Goal: Task Accomplishment & Management: Manage account settings

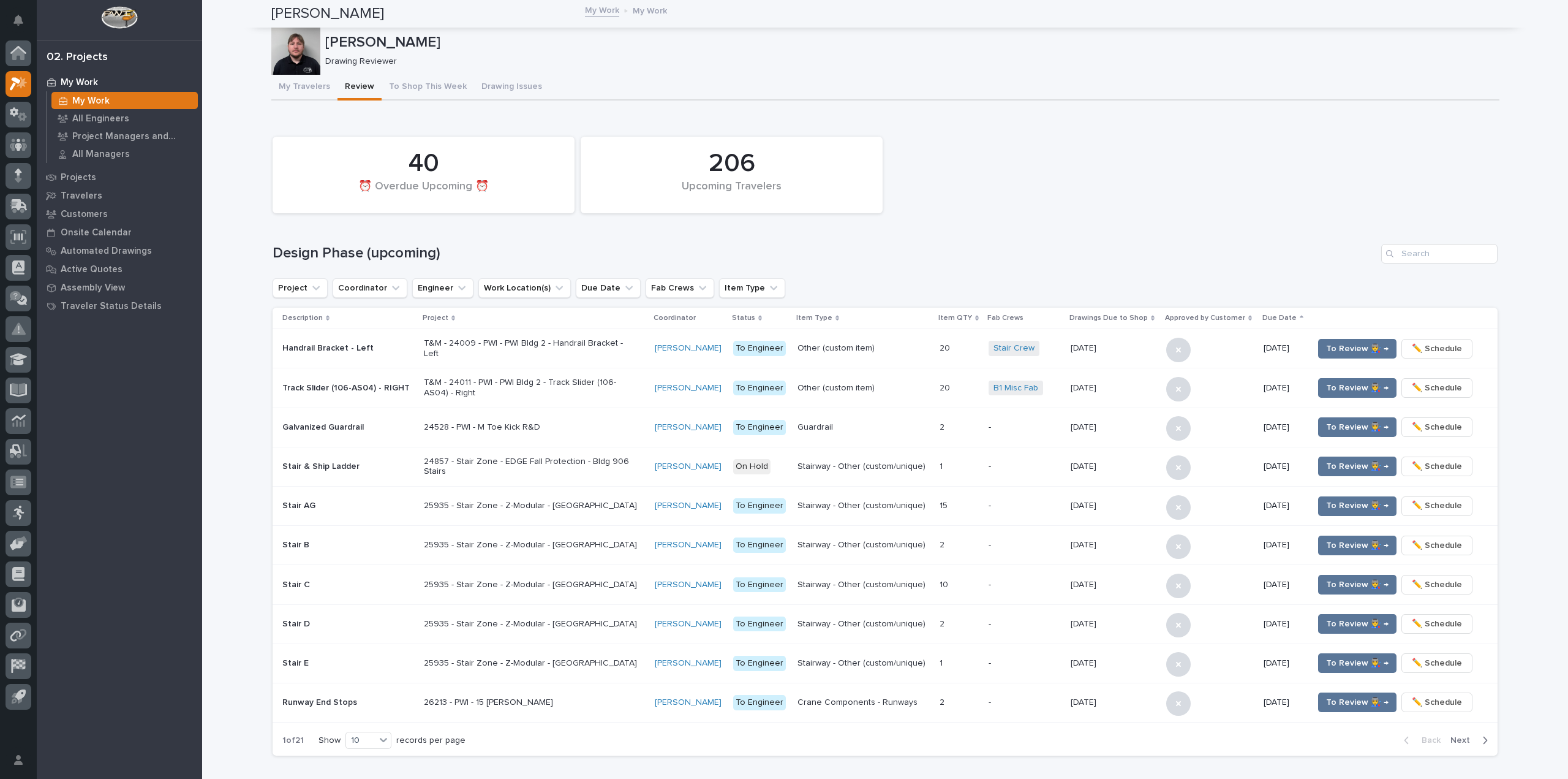
scroll to position [762, 0]
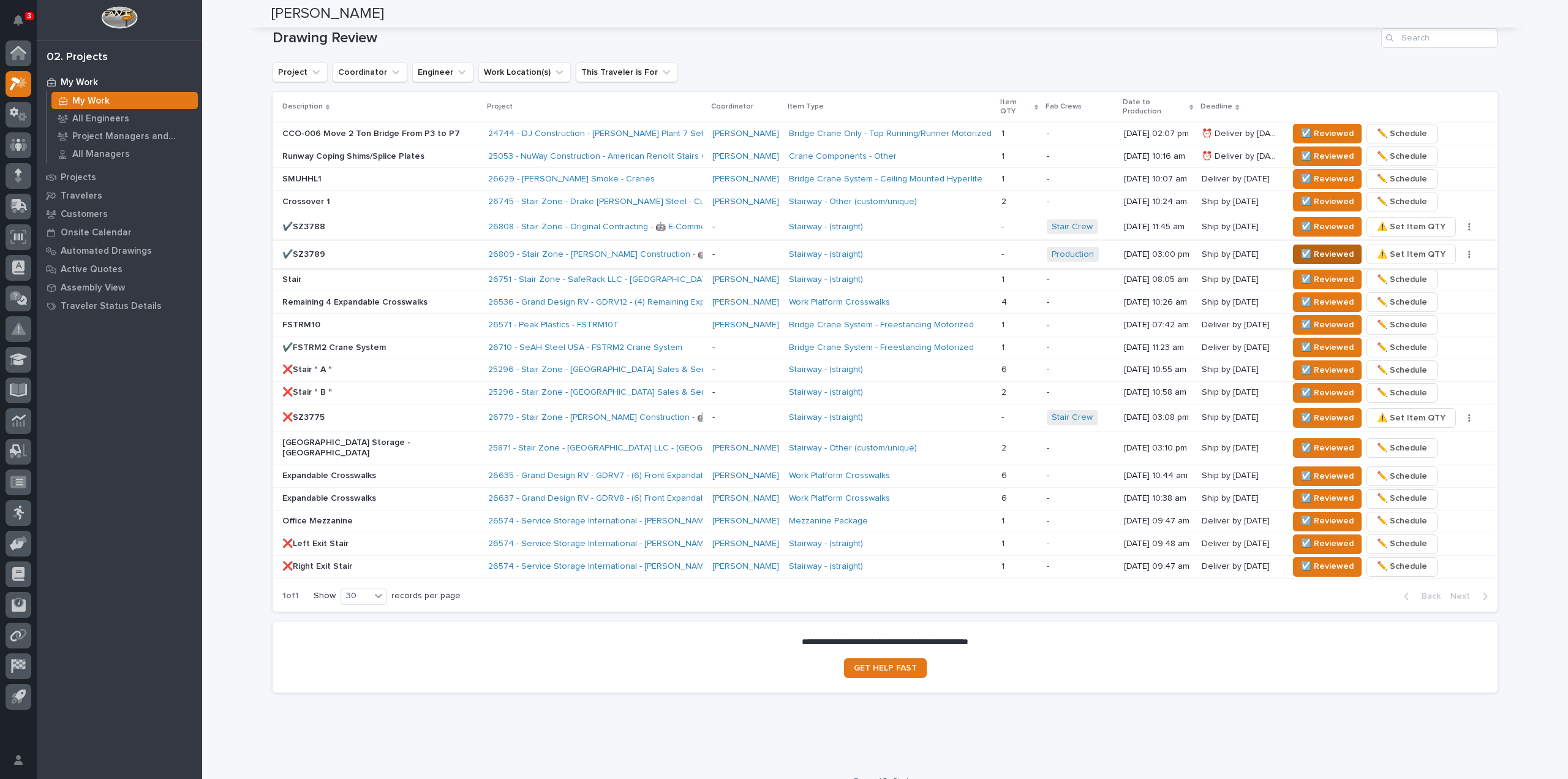
click at [1319, 248] on span "☑️ Reviewed" at bounding box center [1328, 254] width 53 height 15
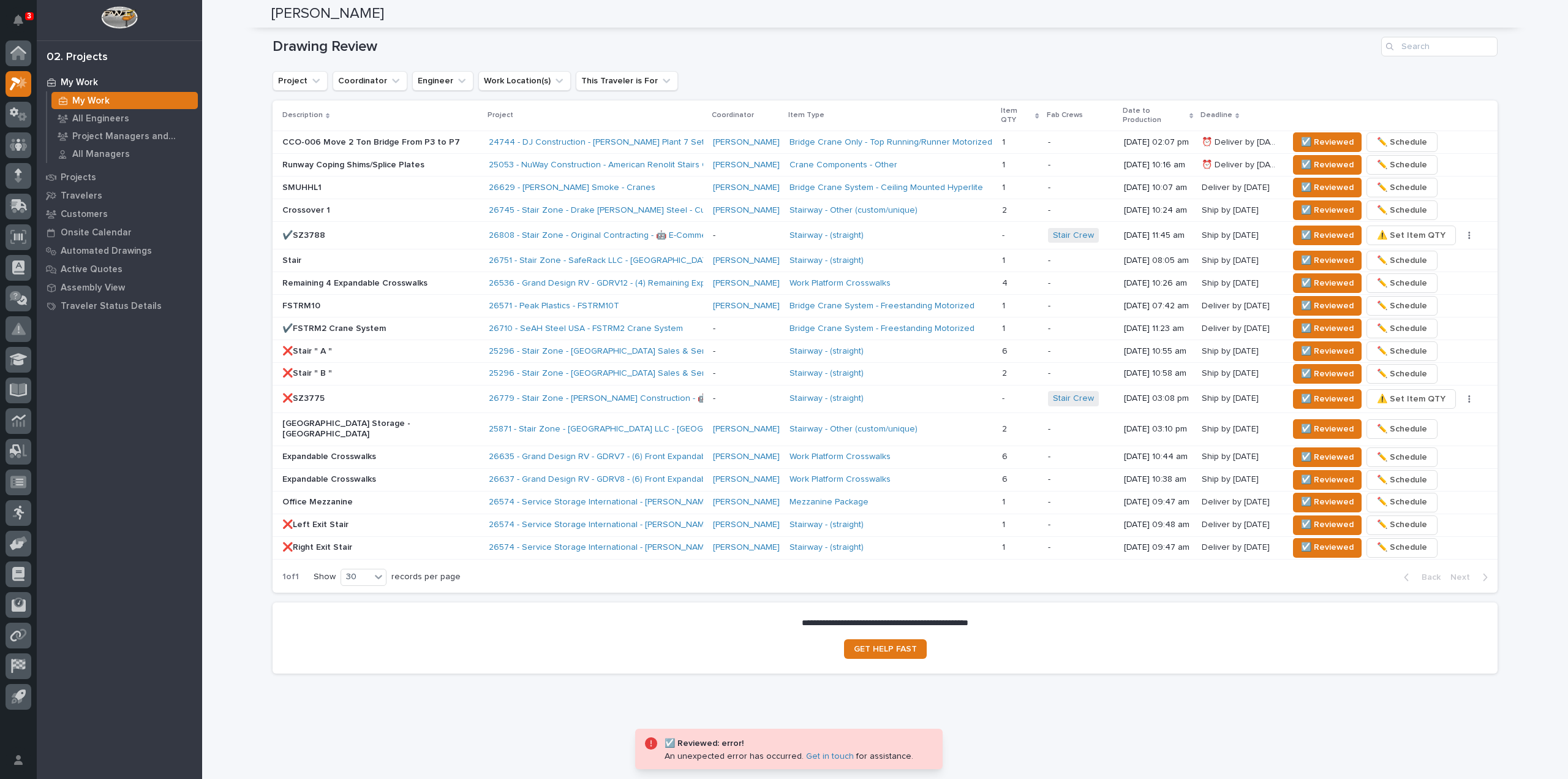
scroll to position [734, 0]
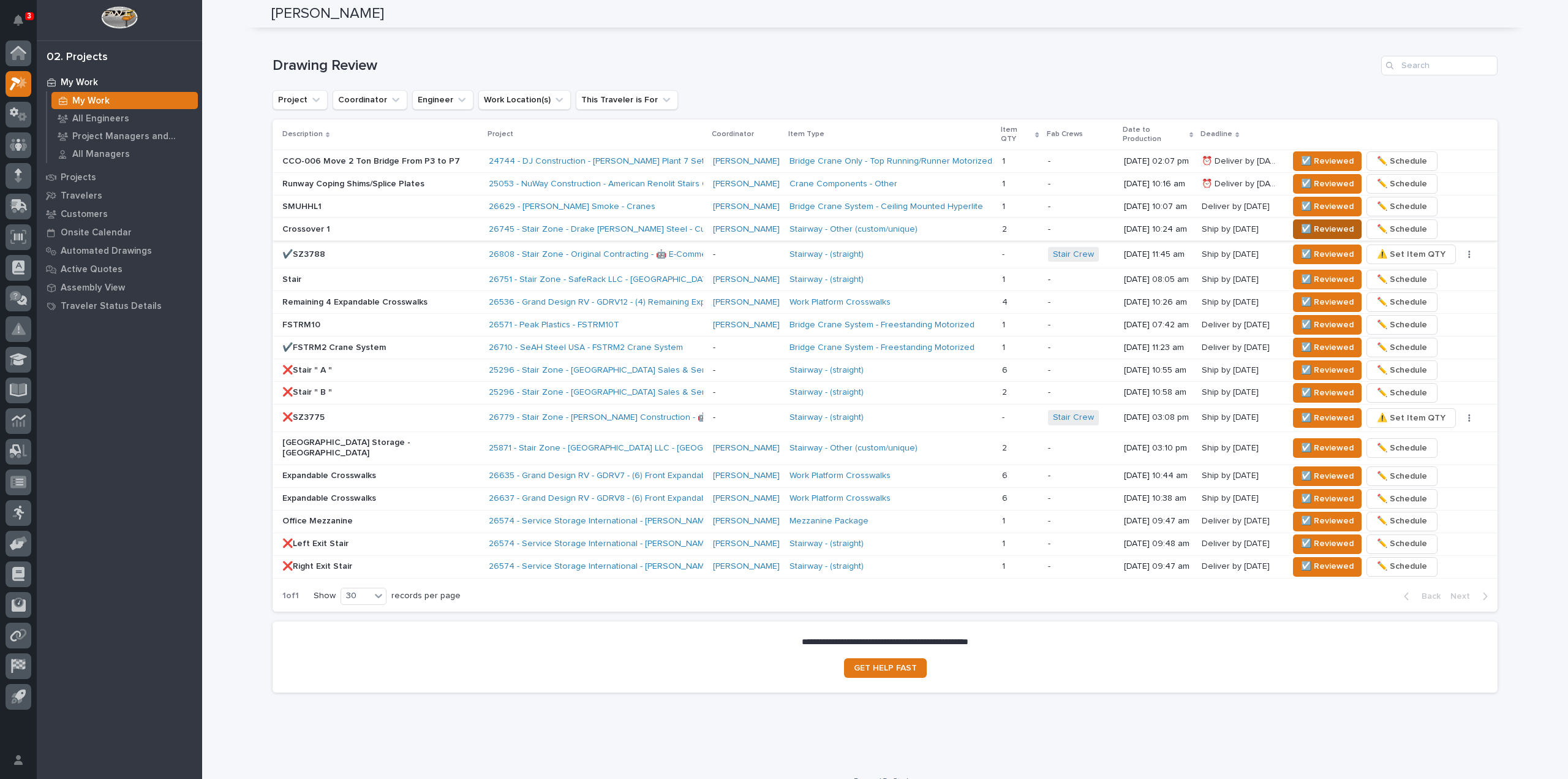
click at [1308, 222] on span "☑️ Reviewed" at bounding box center [1328, 229] width 53 height 15
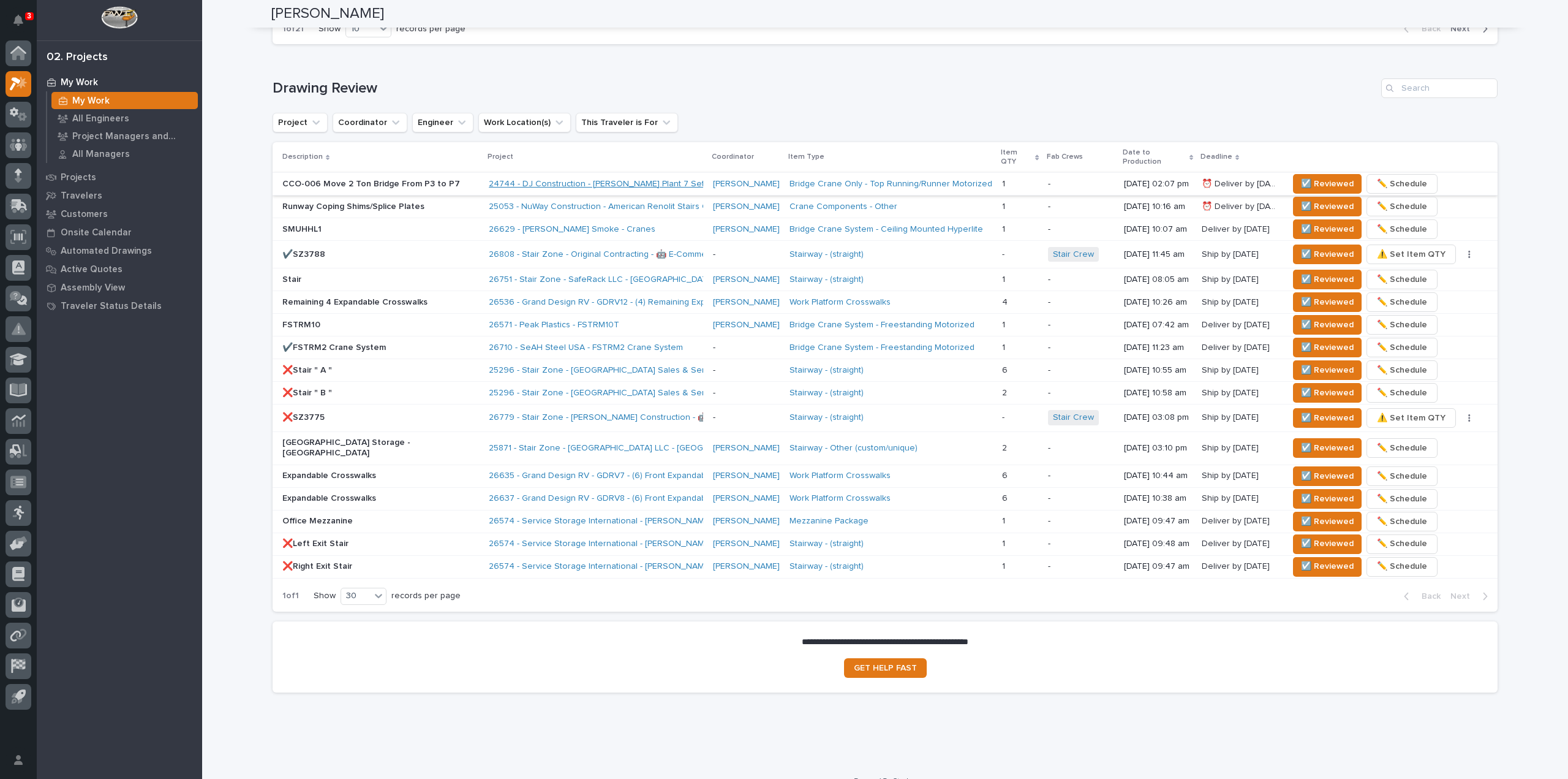
scroll to position [466, 0]
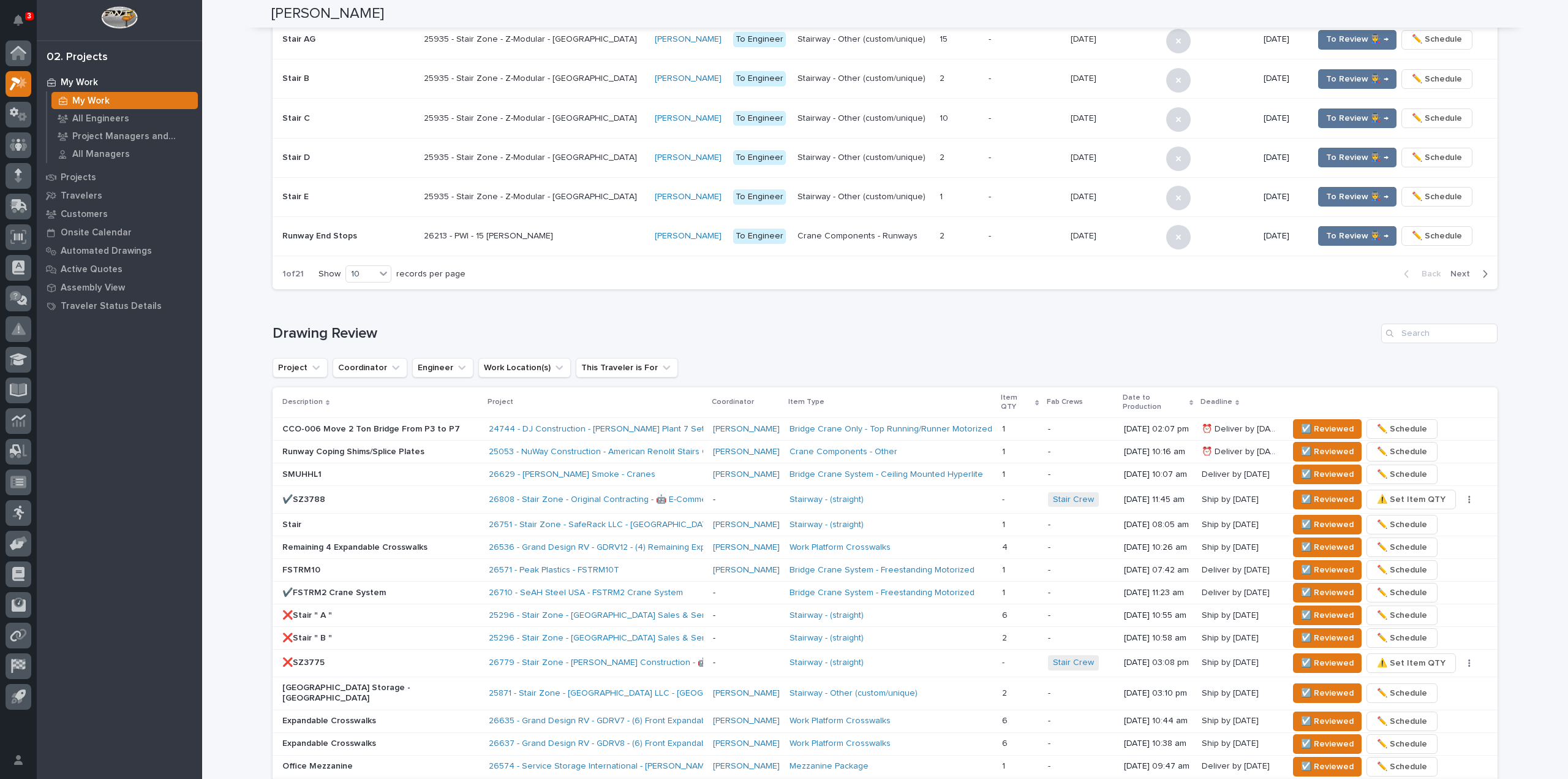
drag, startPoint x: 24, startPoint y: 21, endPoint x: 29, endPoint y: 6, distance: 15.8
click at [24, 21] on button "Notifications" at bounding box center [19, 20] width 26 height 26
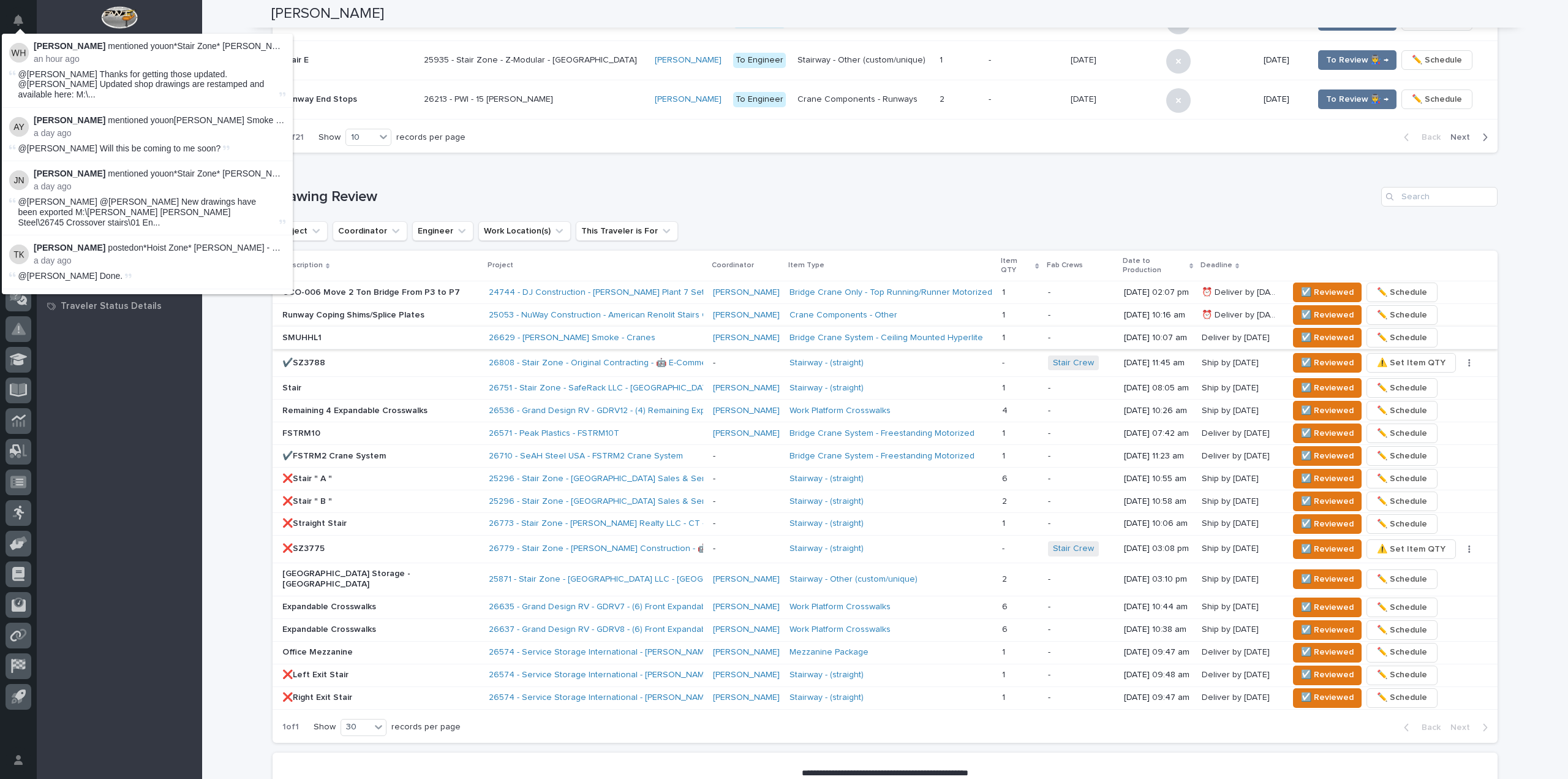
scroll to position [723, 0]
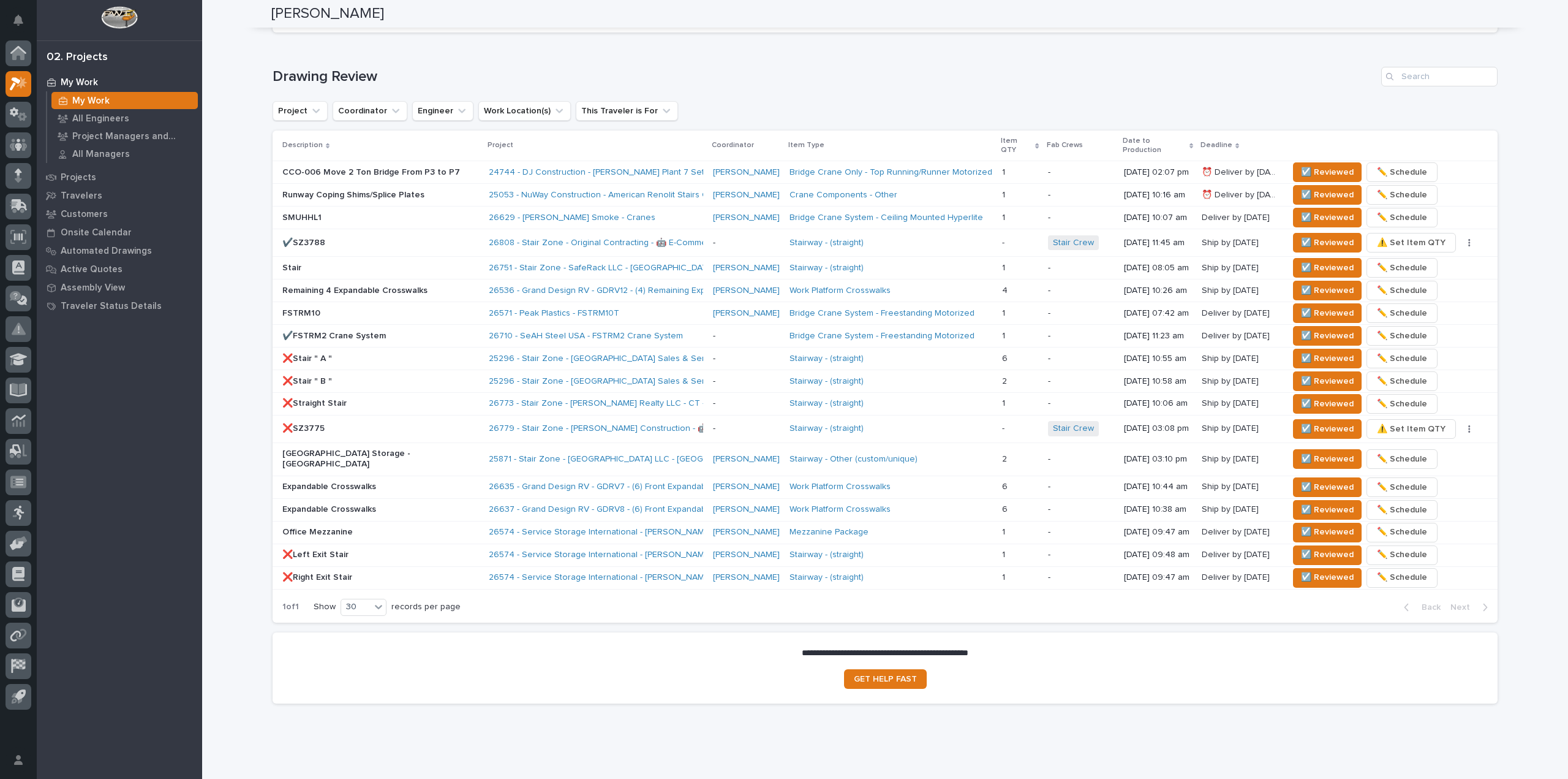
click at [121, 508] on div "My Work My Work All Engineers Project Managers and Engineers All Managers Proje…" at bounding box center [119, 426] width 165 height 706
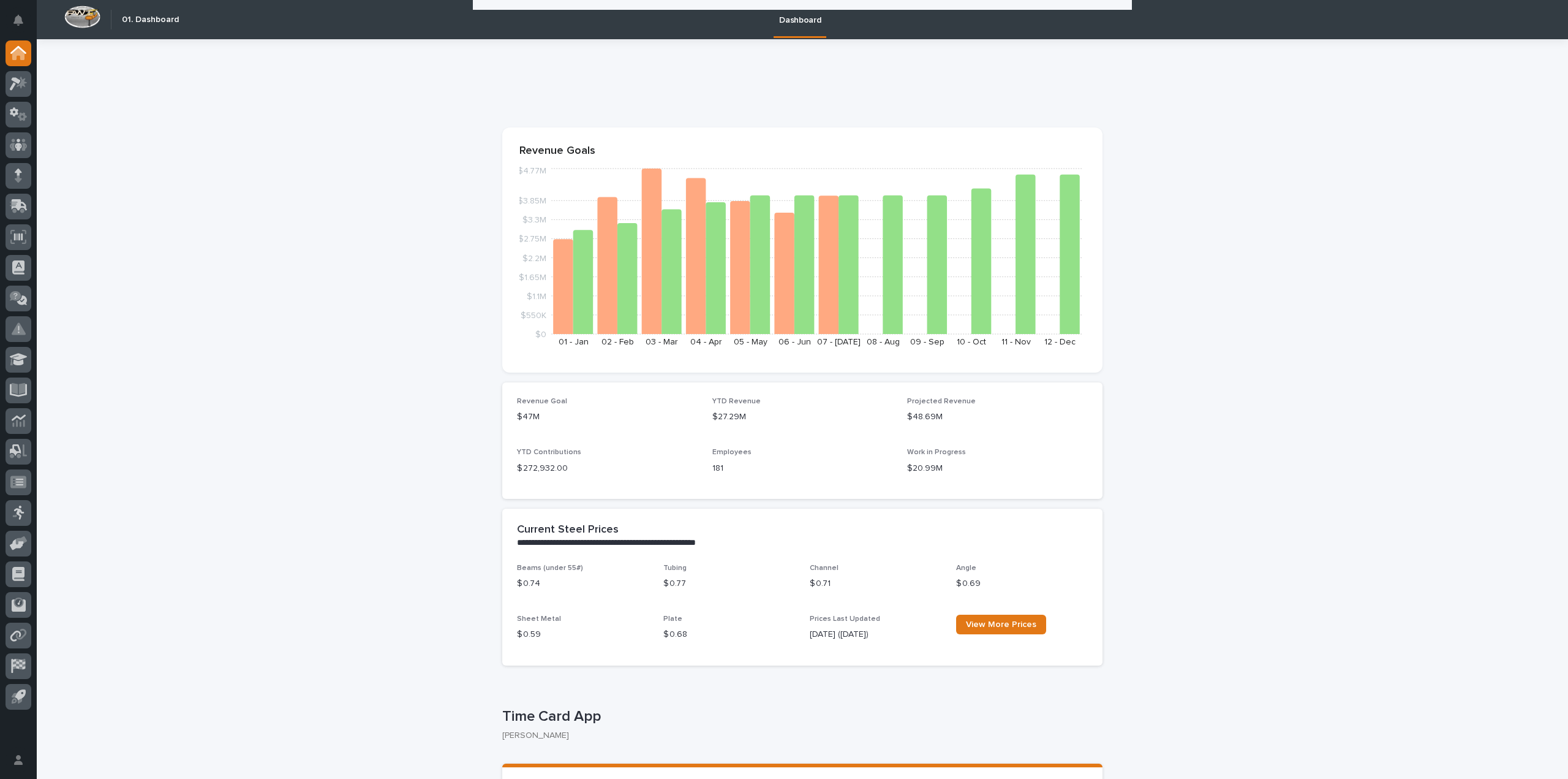
scroll to position [306, 0]
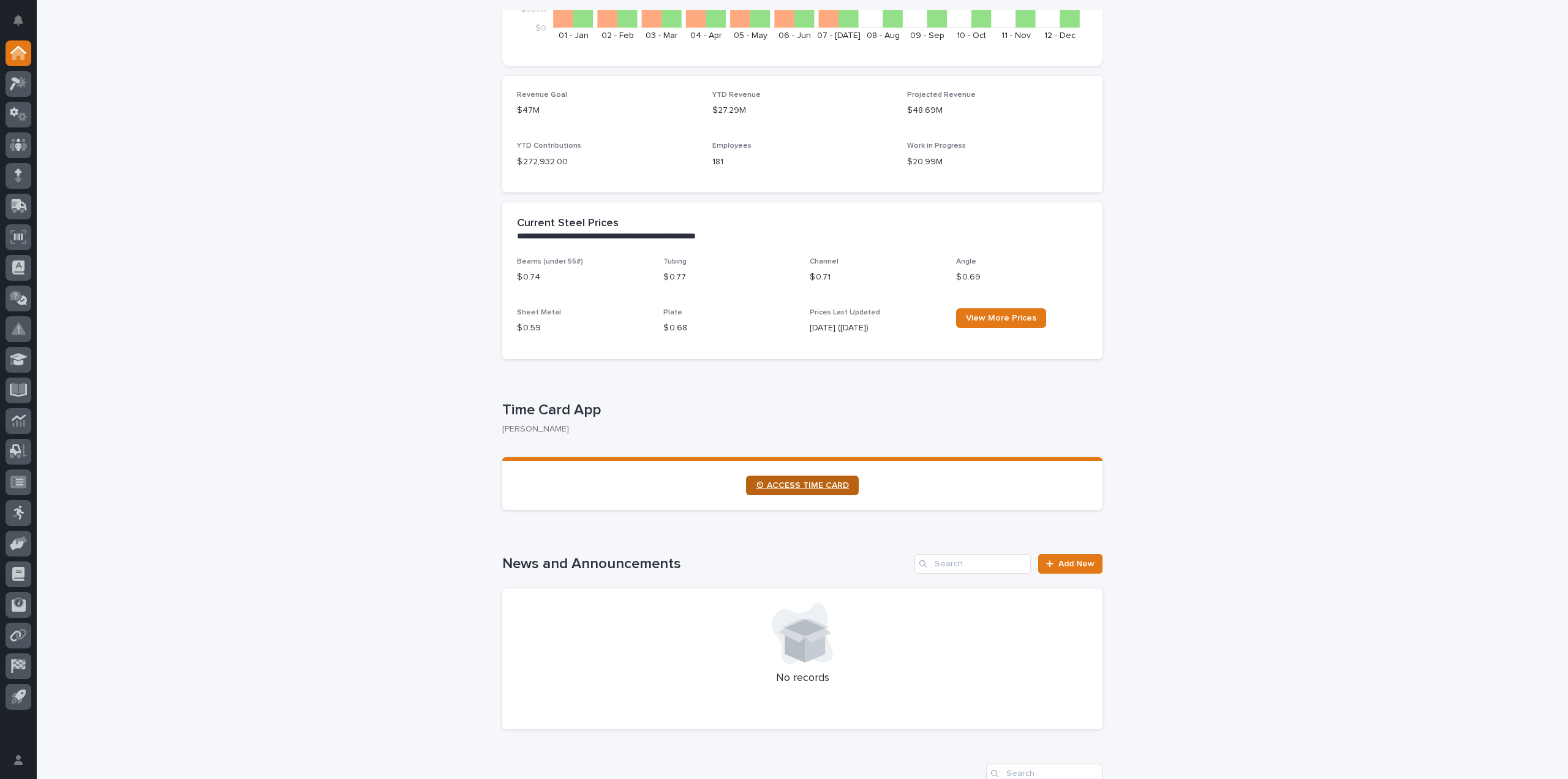
click at [802, 486] on span "⏲ ACCESS TIME CARD" at bounding box center [802, 485] width 93 height 9
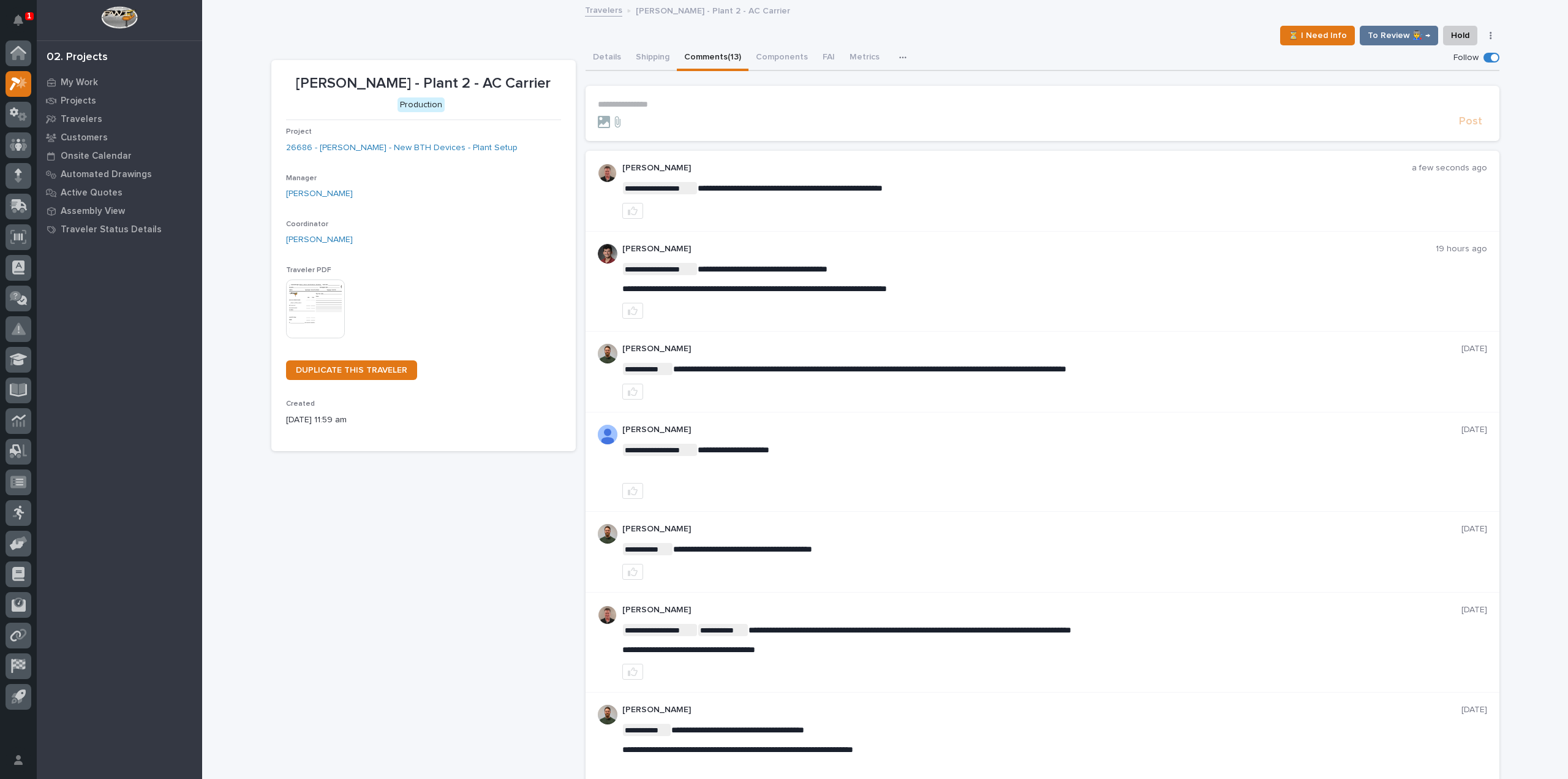
click at [1485, 54] on span at bounding box center [1491, 58] width 16 height 10
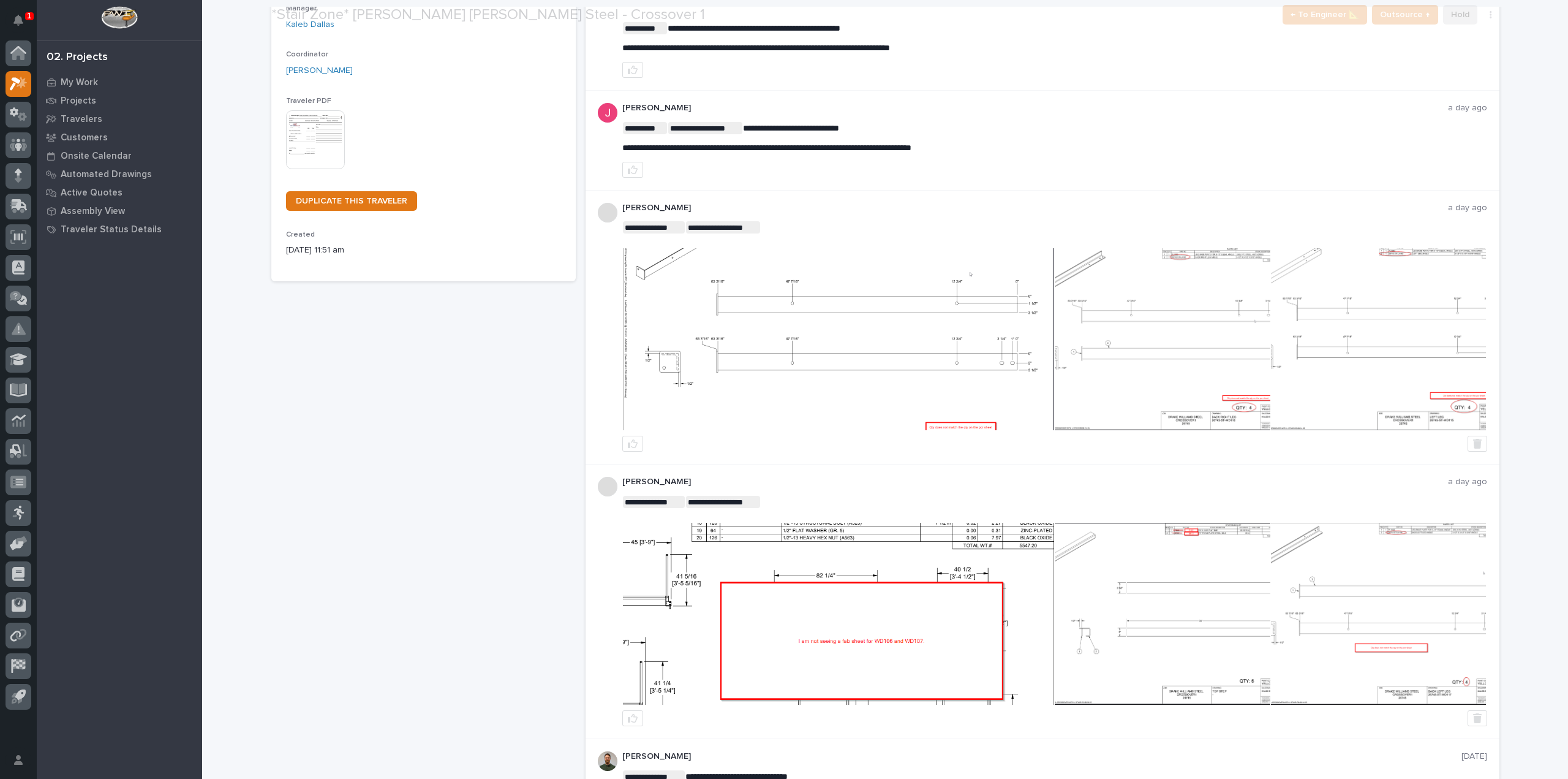
scroll to position [306, 0]
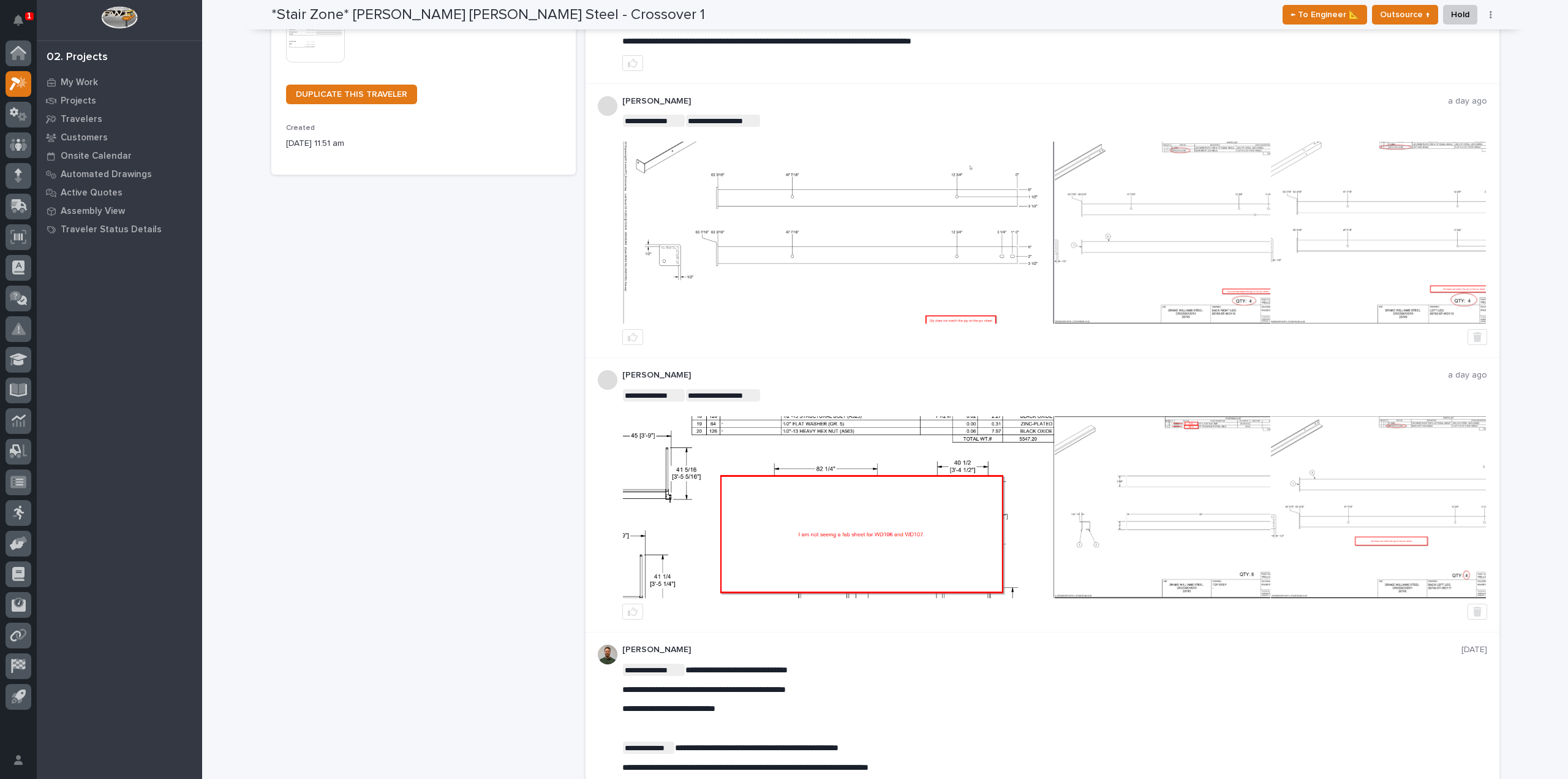
click at [756, 522] on img at bounding box center [838, 507] width 432 height 182
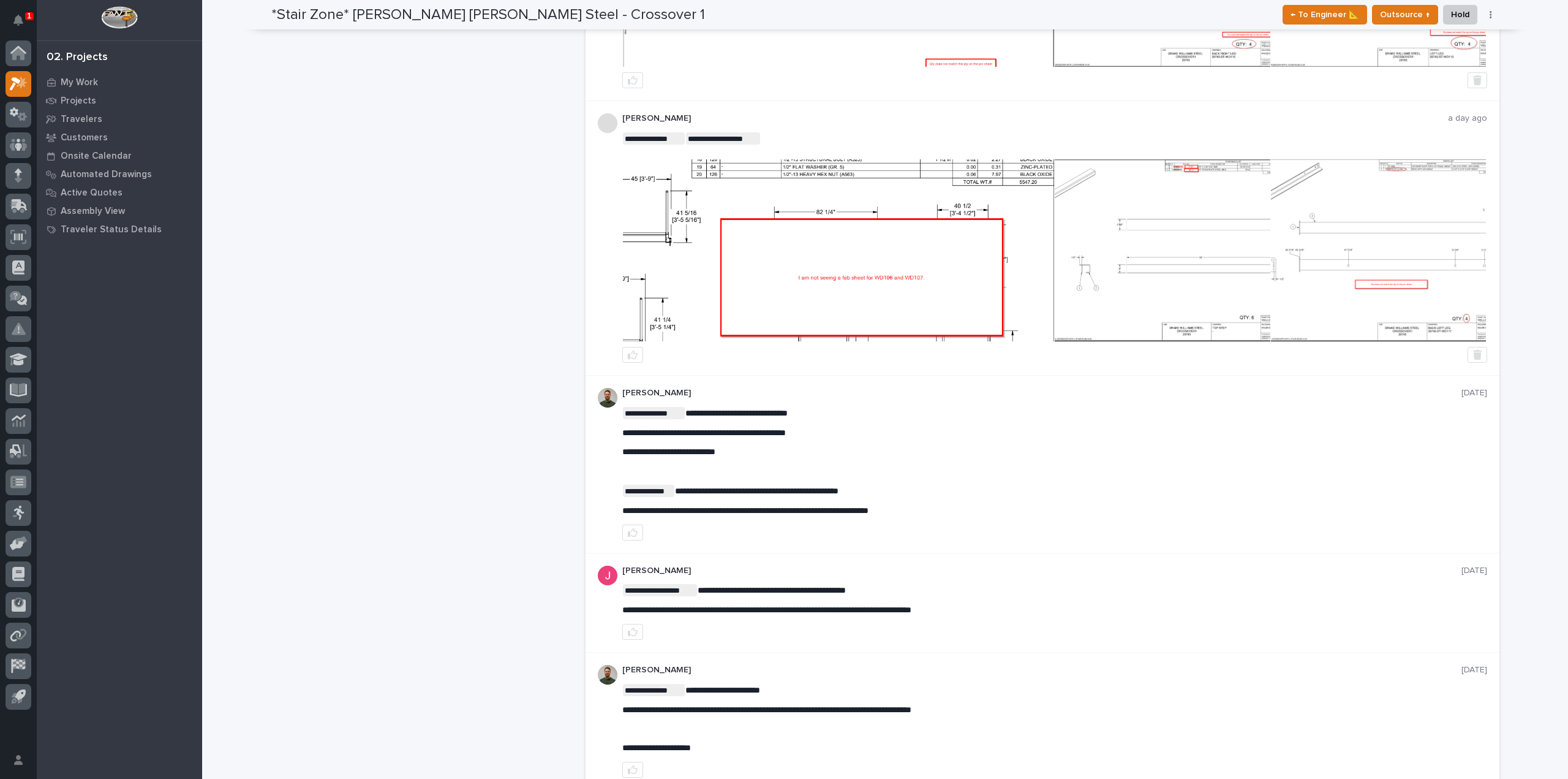
click at [773, 277] on img at bounding box center [838, 251] width 432 height 182
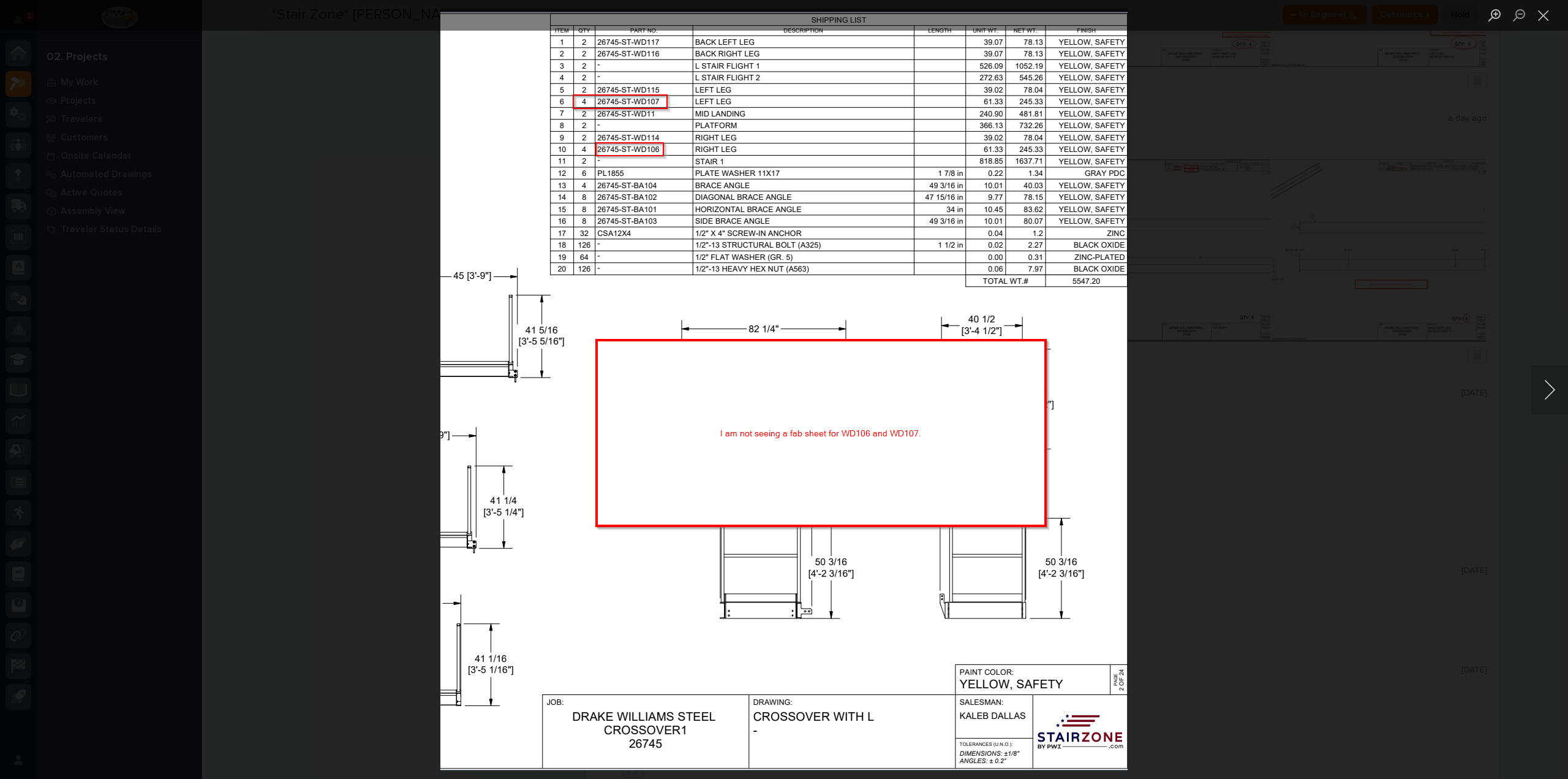
click at [1542, 387] on button "Next image" at bounding box center [1549, 390] width 36 height 49
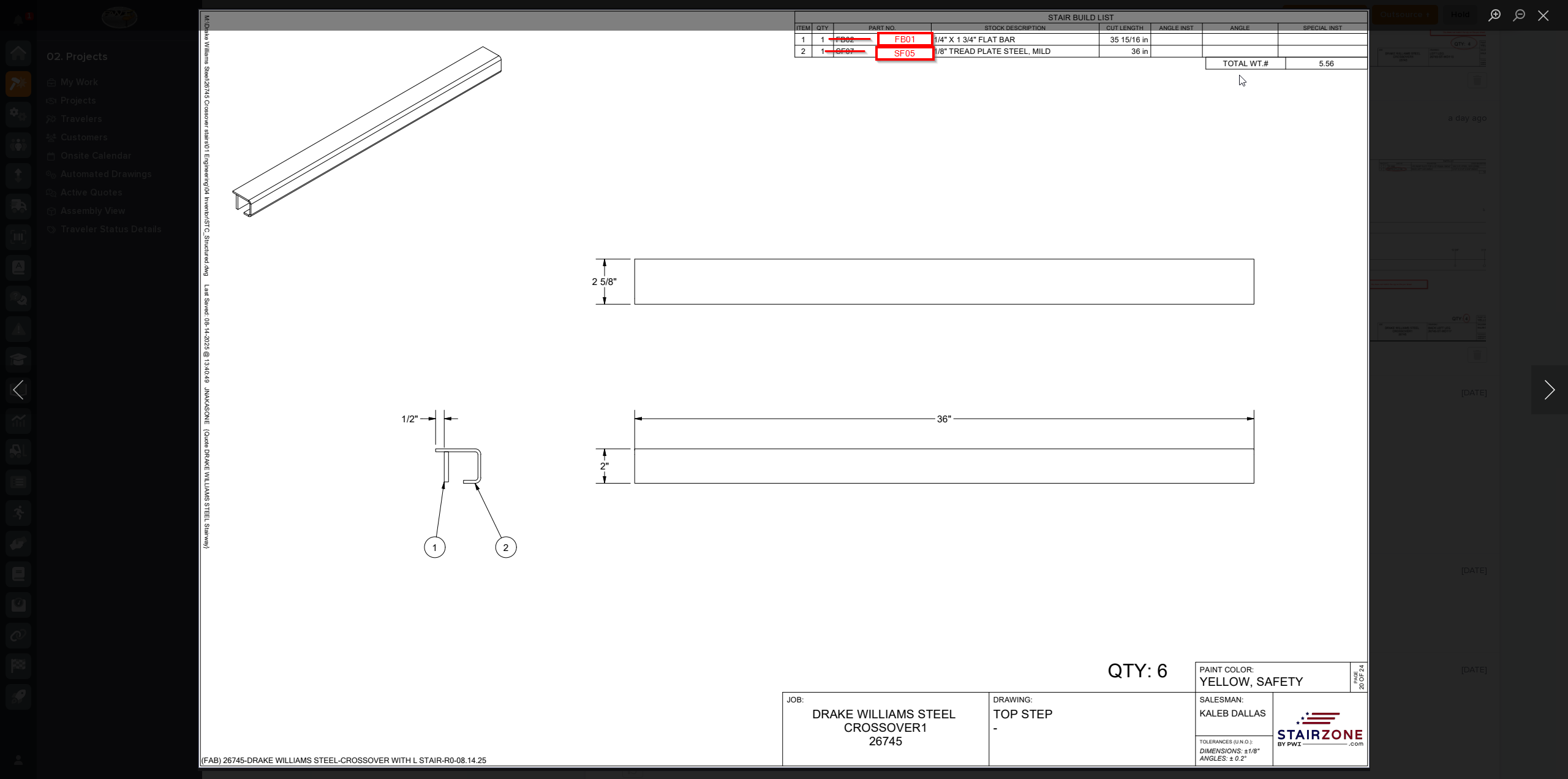
click at [1541, 382] on button "Next image" at bounding box center [1549, 390] width 36 height 49
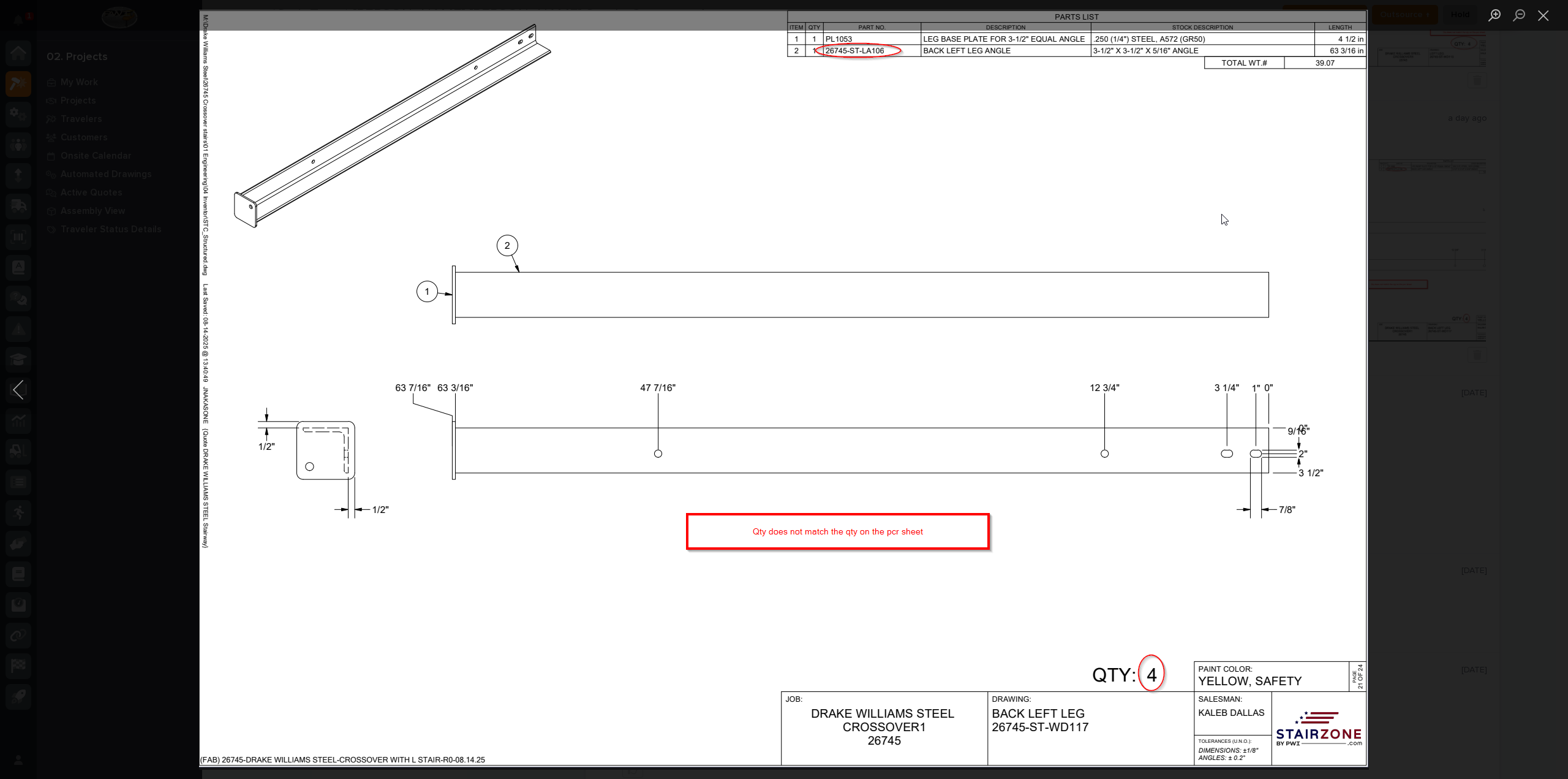
click at [1461, 163] on div "Lightbox" at bounding box center [784, 390] width 1568 height 779
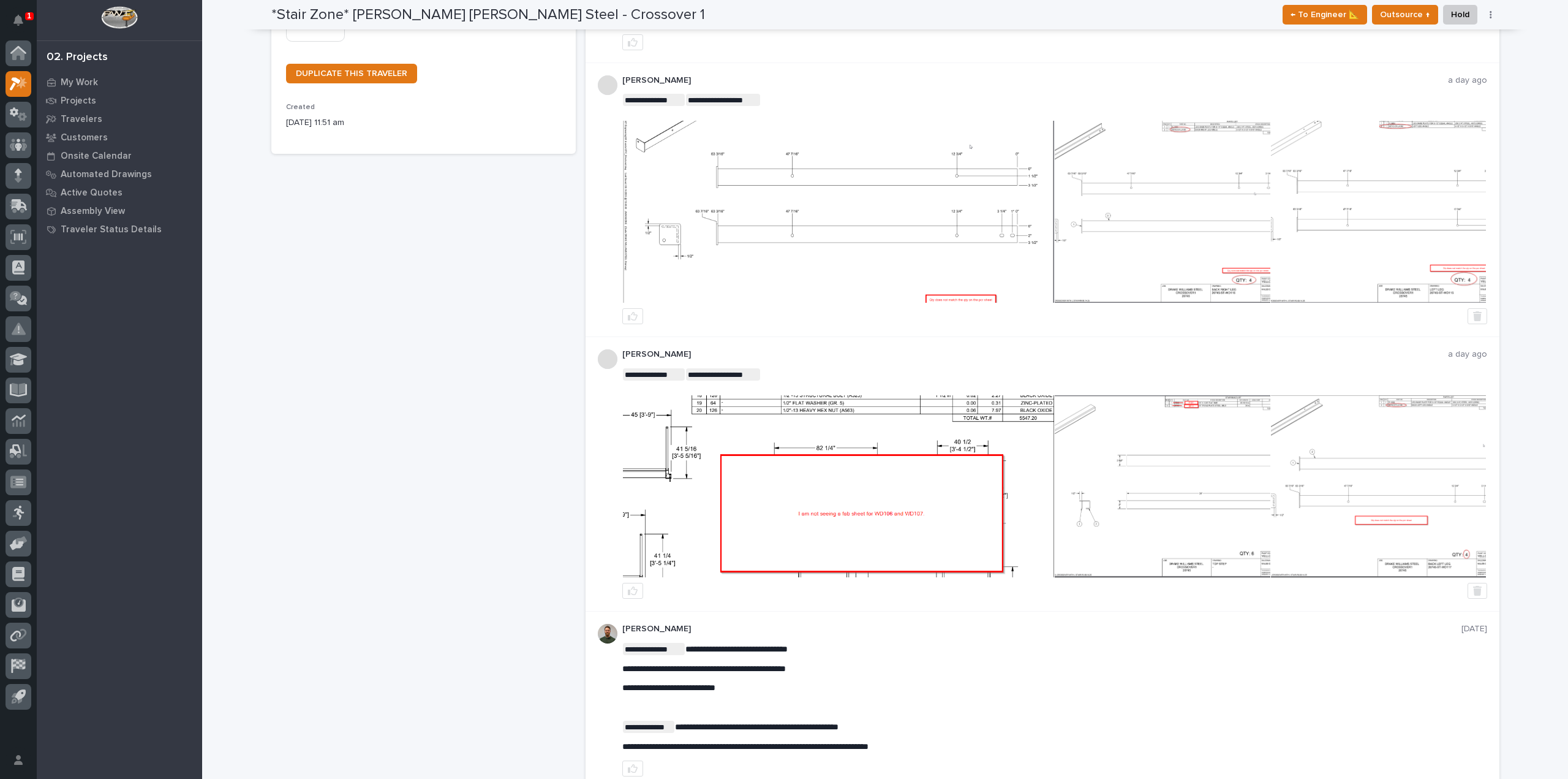
scroll to position [318, 0]
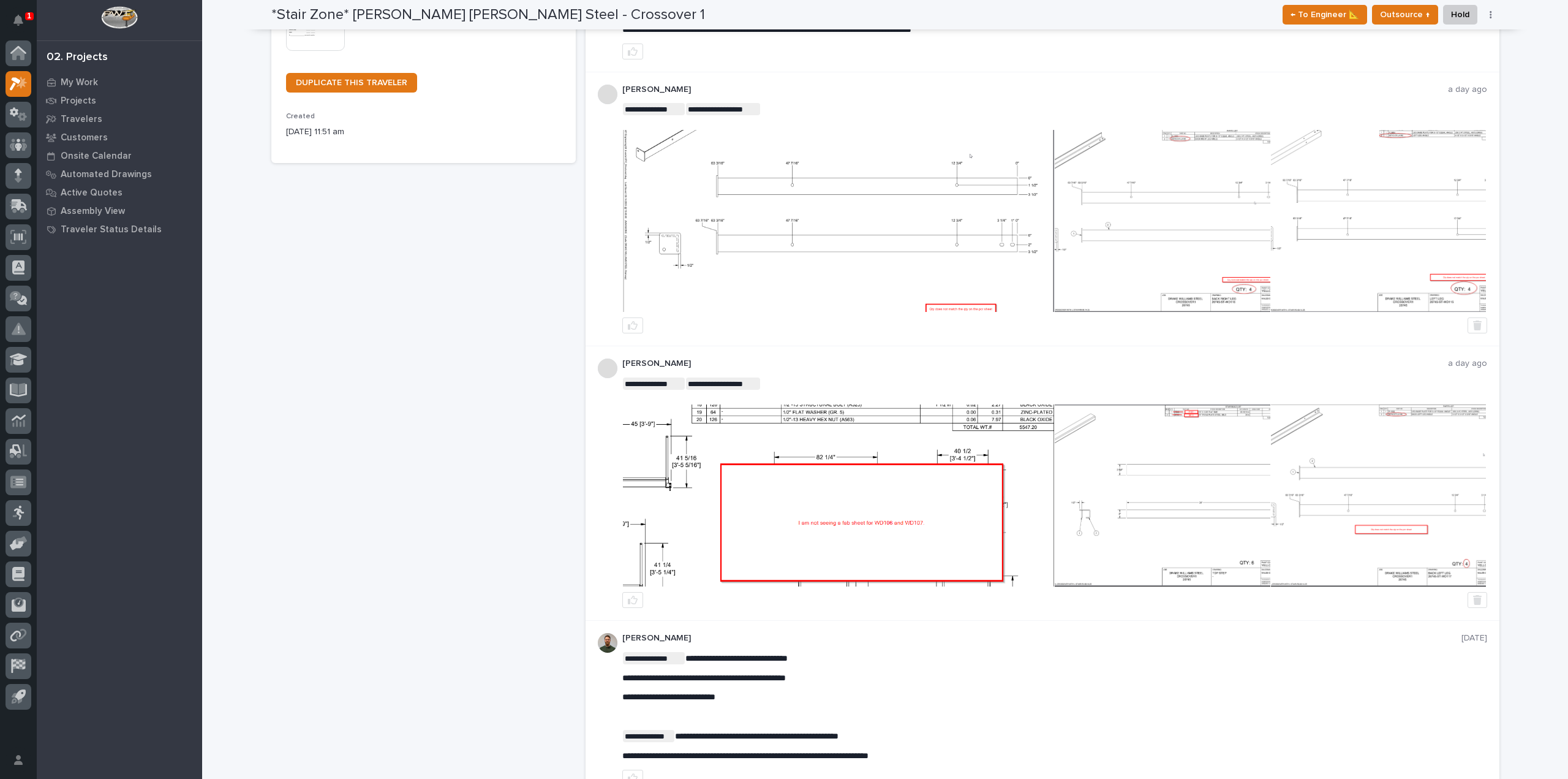
click at [842, 251] on img at bounding box center [838, 221] width 432 height 182
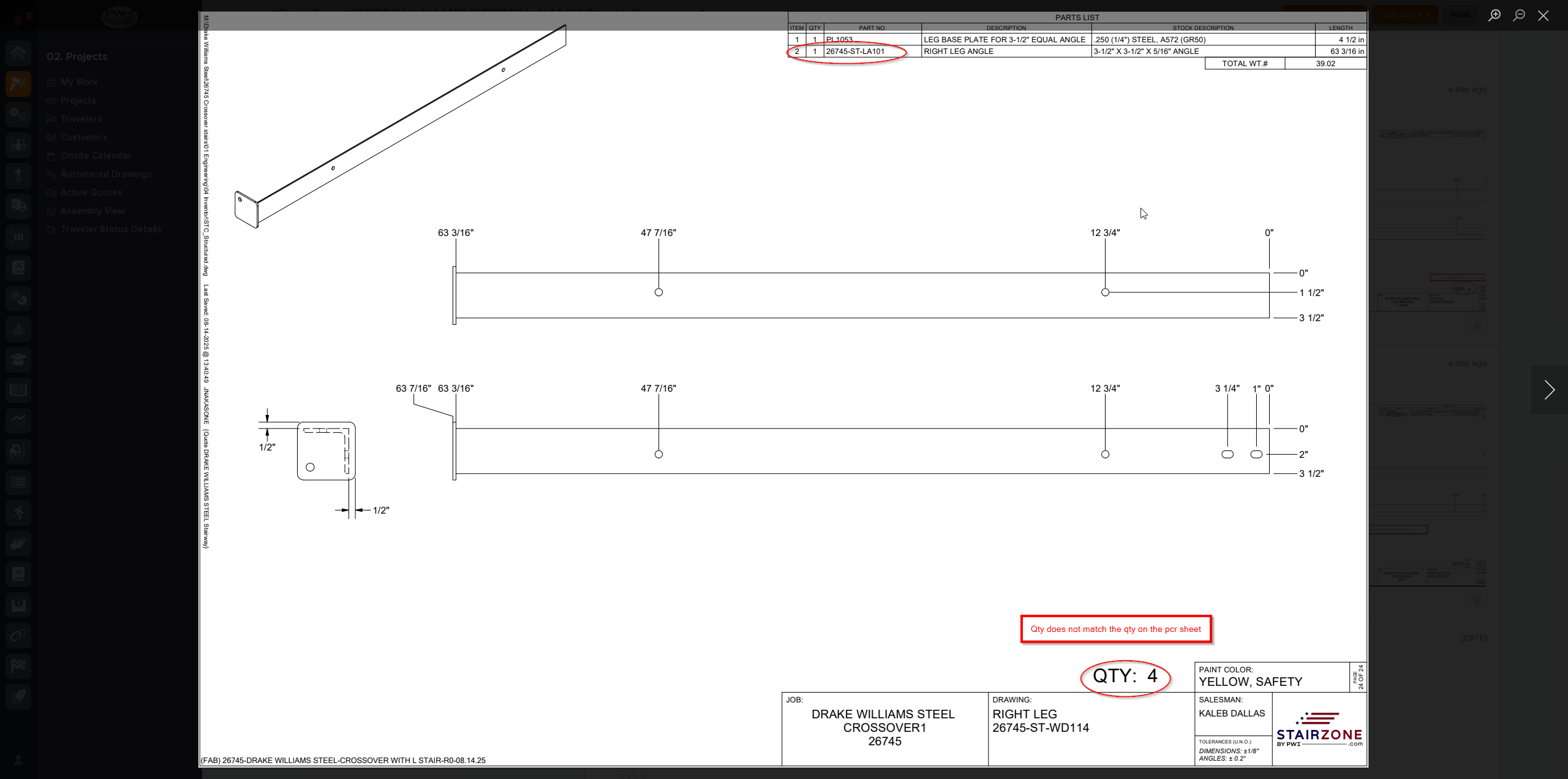
click at [1557, 383] on button "Next image" at bounding box center [1549, 390] width 36 height 49
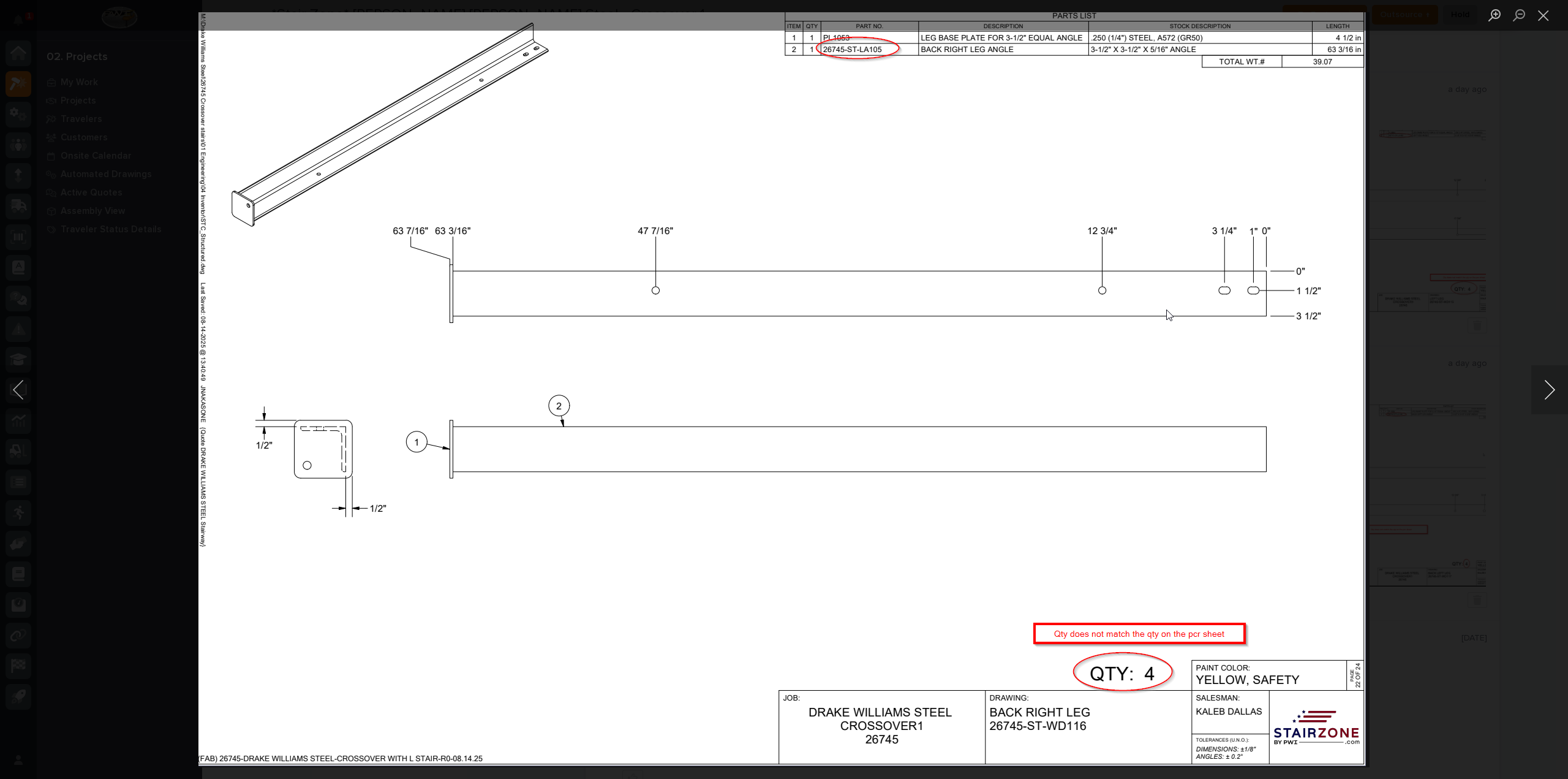
click at [1557, 383] on button "Next image" at bounding box center [1549, 390] width 36 height 49
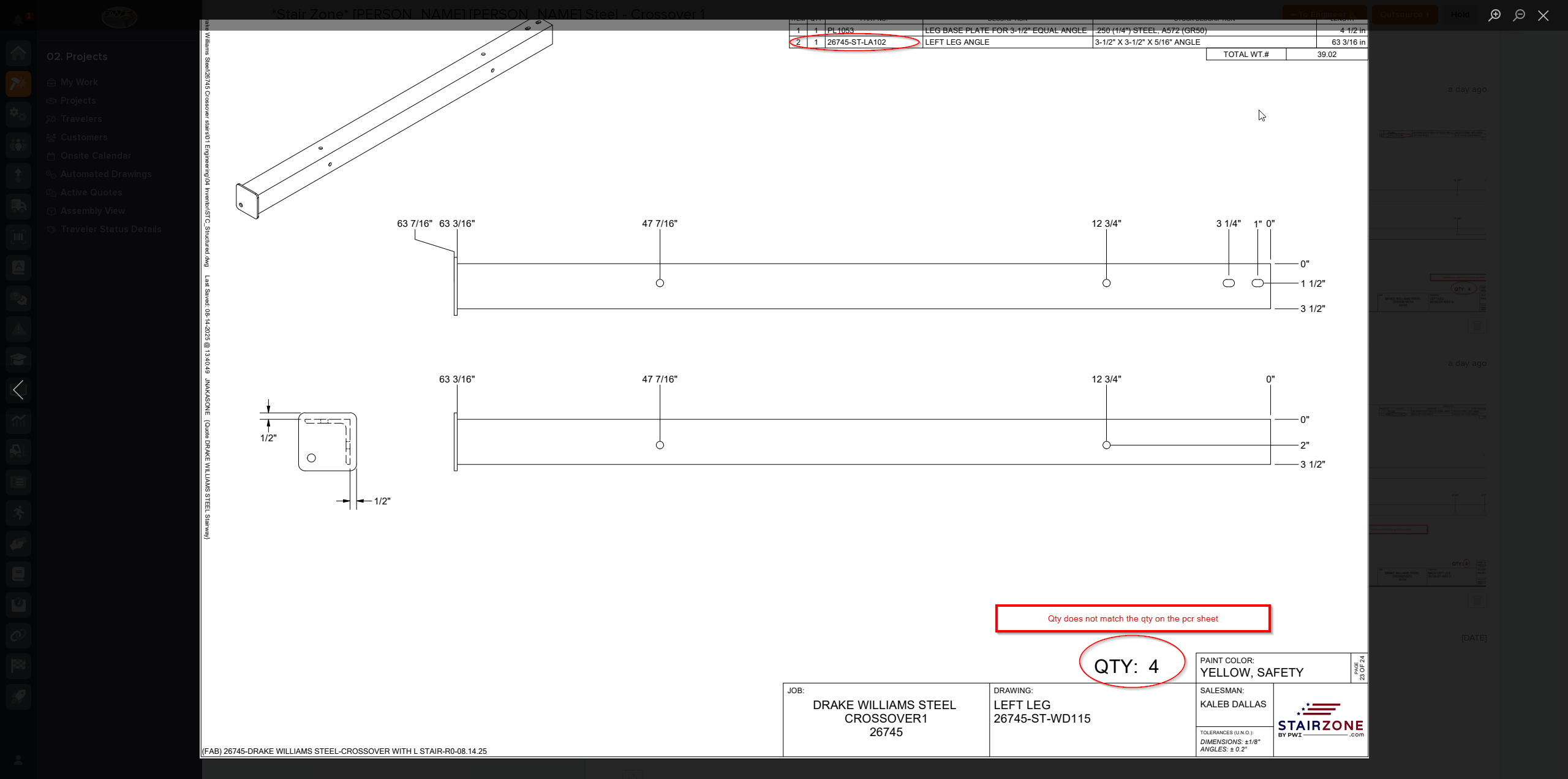
click at [1557, 383] on div "Lightbox" at bounding box center [784, 390] width 1568 height 779
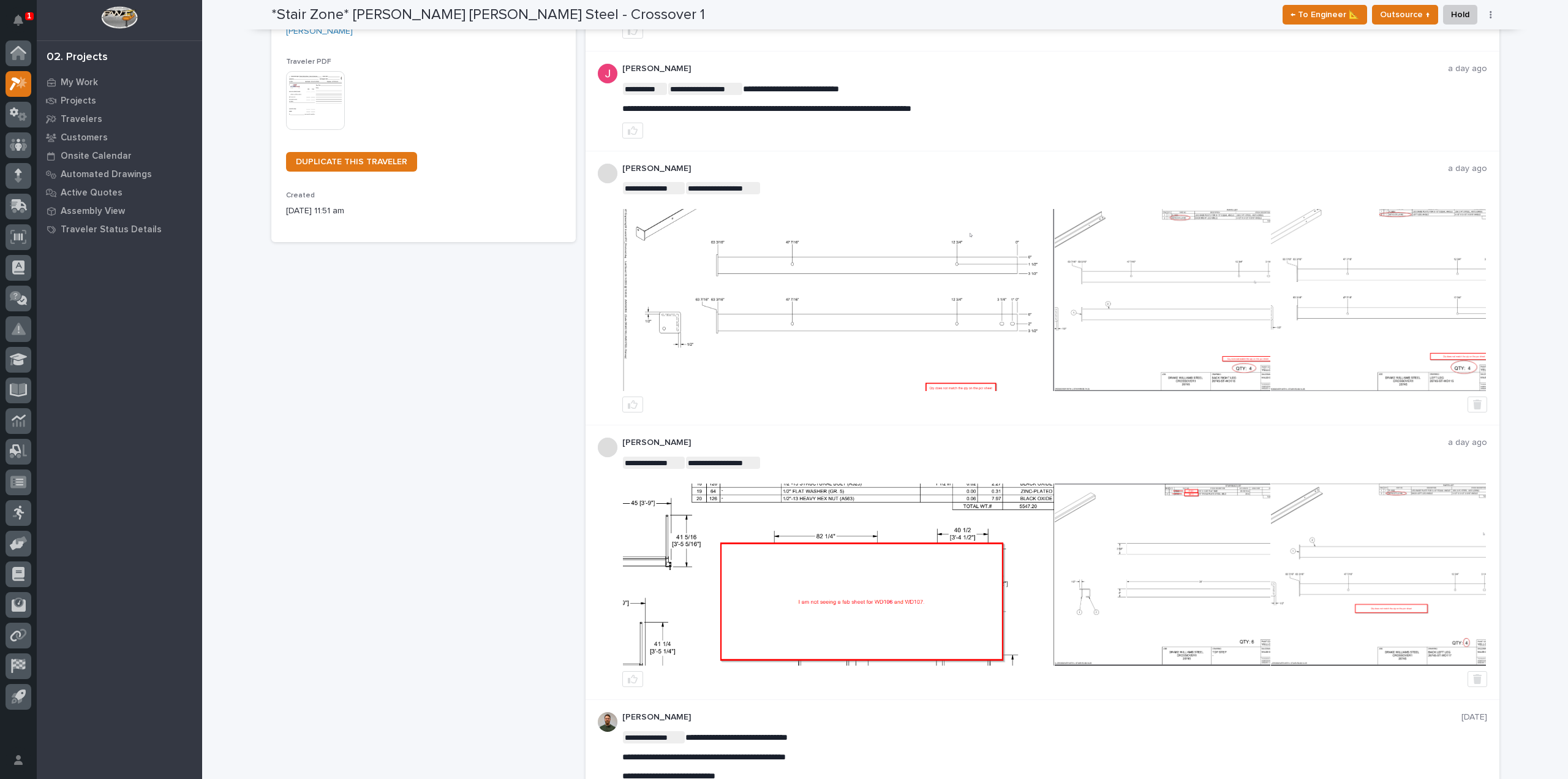
scroll to position [73, 0]
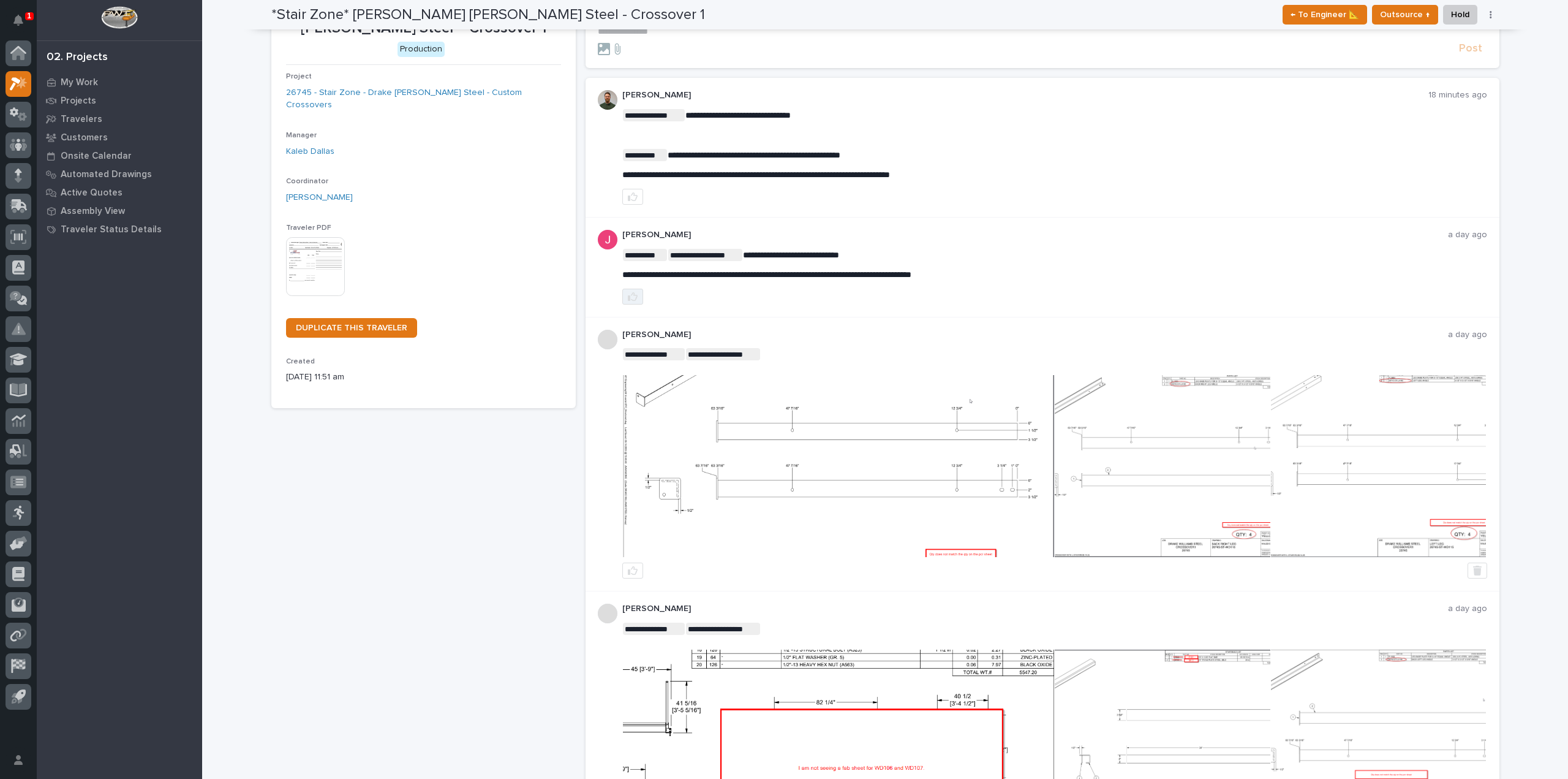
click at [636, 294] on button "button" at bounding box center [633, 296] width 21 height 16
click at [630, 197] on icon "button" at bounding box center [633, 197] width 10 height 10
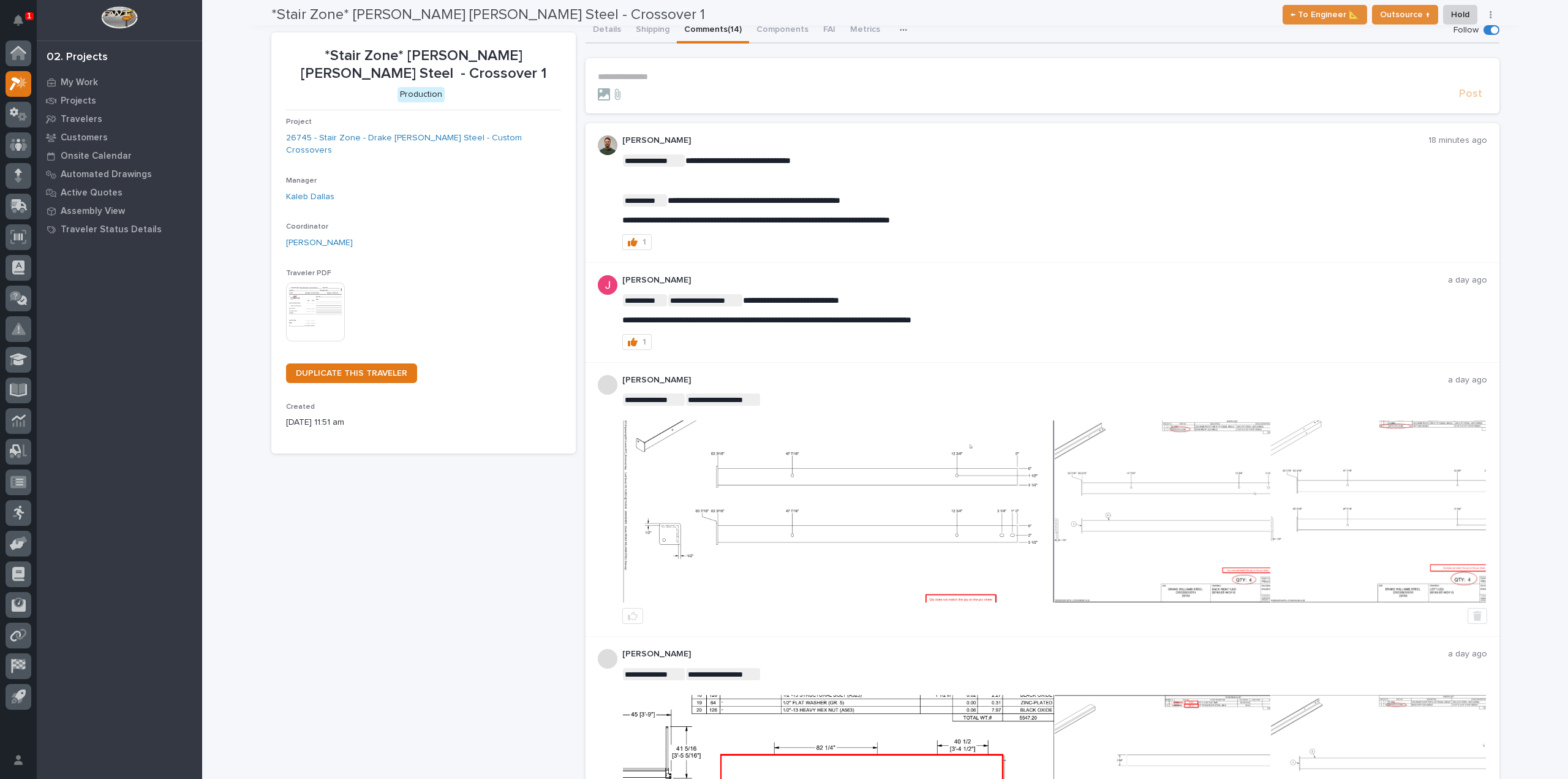
scroll to position [0, 0]
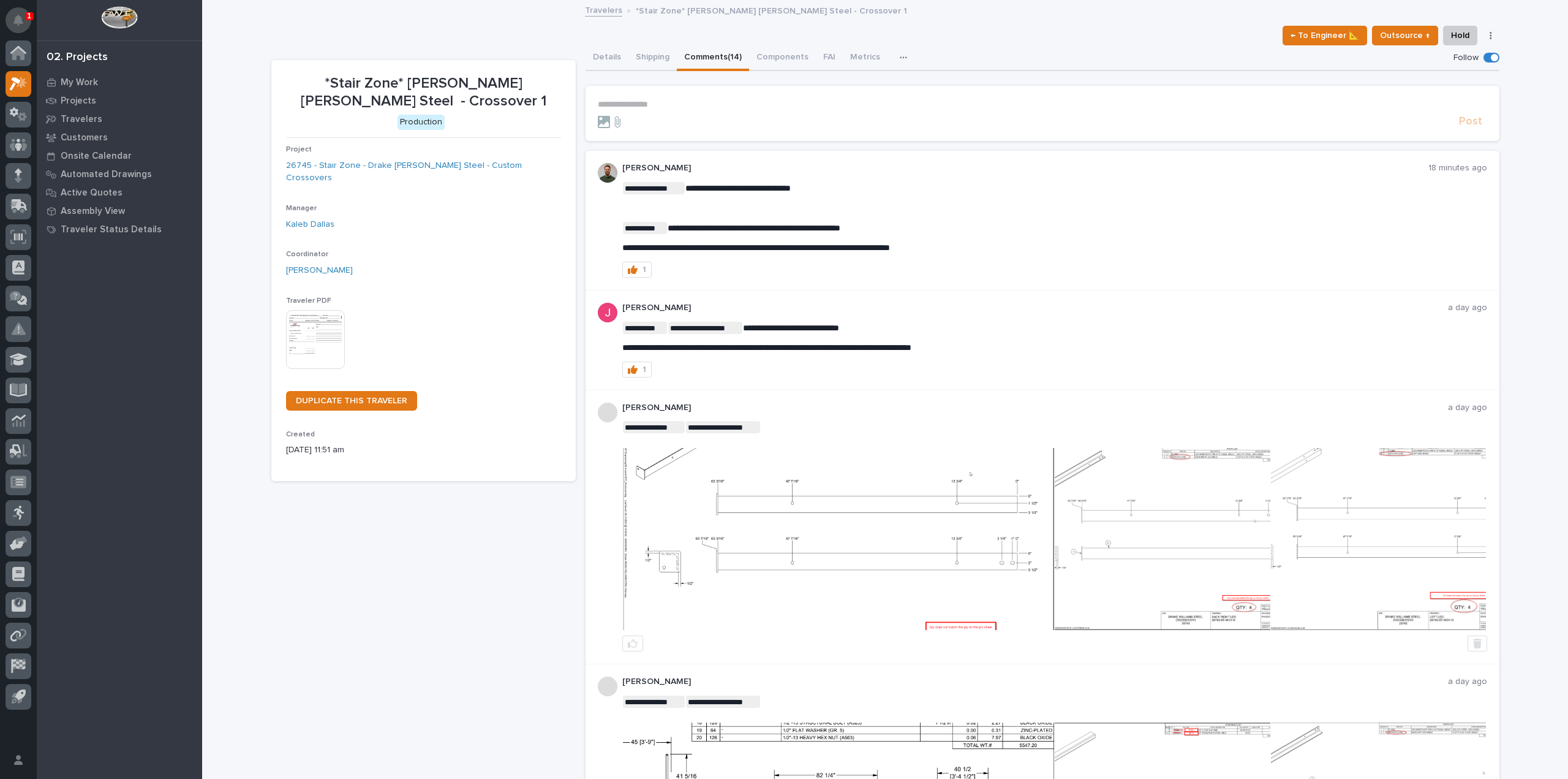
click at [21, 13] on button "Notifications" at bounding box center [19, 20] width 26 height 26
